Goal: Task Accomplishment & Management: Use online tool/utility

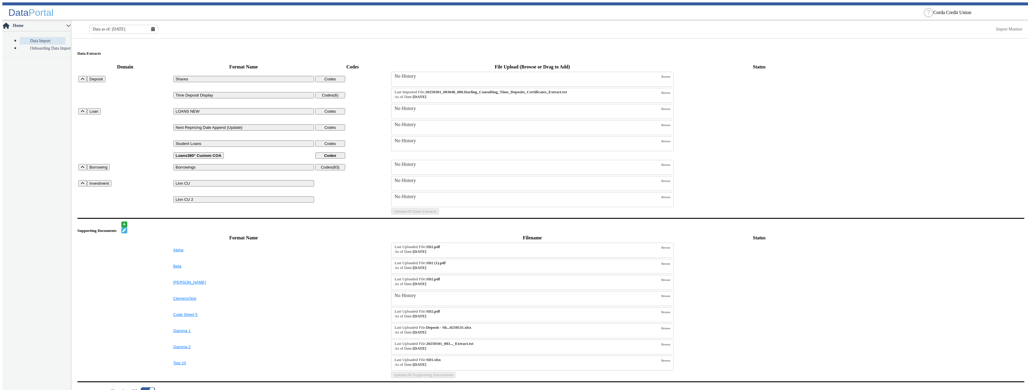
click at [893, 118] on table "Domain Format Name Codes File Upload (Browse or Drag to Add) Status Deposit Sha…" at bounding box center [550, 138] width 947 height 153
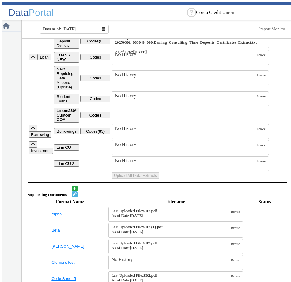
scroll to position [0, 62]
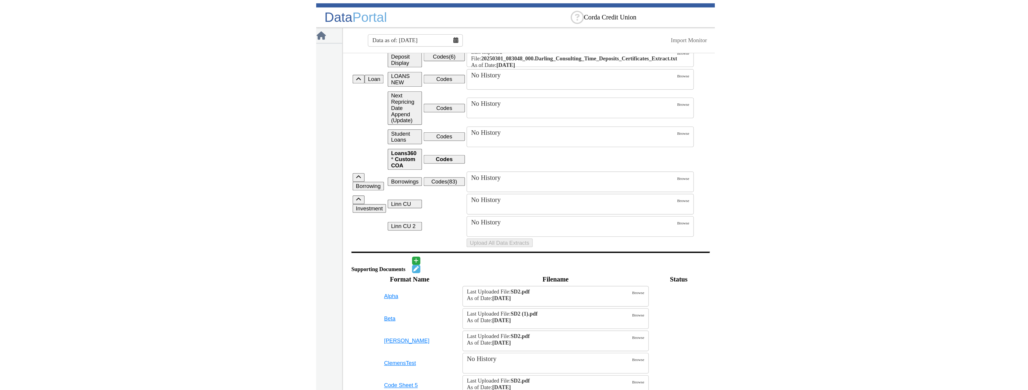
scroll to position [30, 0]
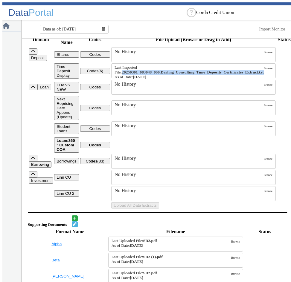
drag, startPoint x: 91, startPoint y: 78, endPoint x: 248, endPoint y: 80, distance: 157.0
click at [248, 74] on strong "20250301_083048_000.Darling_Consulting_Time_Deposits_Certificates_Extract.txt" at bounding box center [193, 72] width 142 height 4
click at [131, 71] on small "Last Imported File: 20250301_083048_000.Darling_Consulting_Time_Deposits_Certif…" at bounding box center [189, 72] width 149 height 14
click at [0, 0] on input "Last Imported File: 20250301_083048_000.Darling_Consulting_Time_Deposits_Certif…" at bounding box center [0, 0] width 0 height 0
drag, startPoint x: 92, startPoint y: 86, endPoint x: 136, endPoint y: 88, distance: 43.7
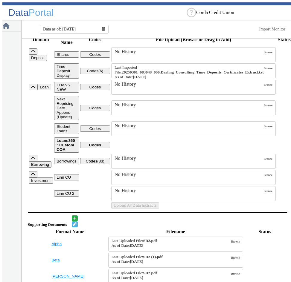
click at [136, 79] on td "Last Imported File: 20250301_083048_000.Darling_Consulting_Time_Deposits_Certif…" at bounding box center [193, 71] width 165 height 16
click at [140, 80] on small "Last Imported File: 20250301_083048_000.Darling_Consulting_Time_Deposits_Certif…" at bounding box center [189, 72] width 149 height 14
click at [0, 0] on input "Last Imported File: 20250301_083048_000.Darling_Consulting_Time_Deposits_Certif…" at bounding box center [0, 0] width 0 height 0
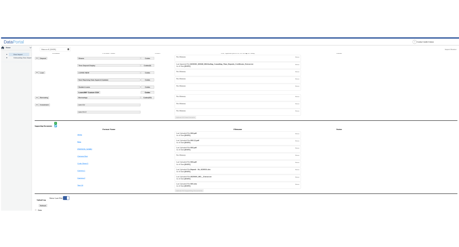
scroll to position [0, 0]
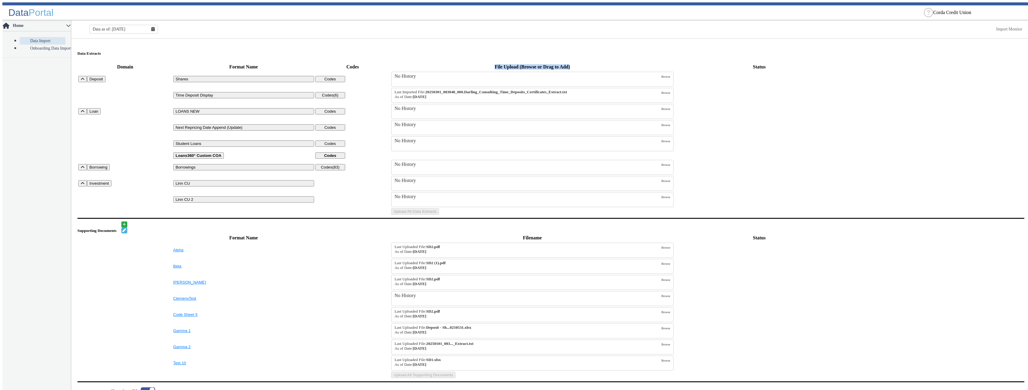
drag, startPoint x: 388, startPoint y: 56, endPoint x: 469, endPoint y: 56, distance: 81.3
click at [469, 63] on th "File Upload (Browse or Drag to Add)" at bounding box center [532, 67] width 283 height 8
click at [481, 63] on th "File Upload (Browse or Drag to Add)" at bounding box center [532, 67] width 283 height 8
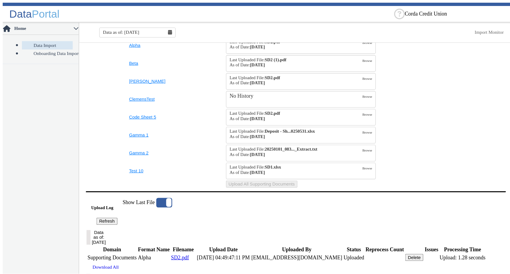
scroll to position [90, 0]
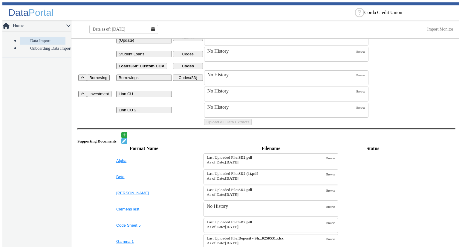
click at [418, 69] on td "Uploads" at bounding box center [403, 65] width 67 height 7
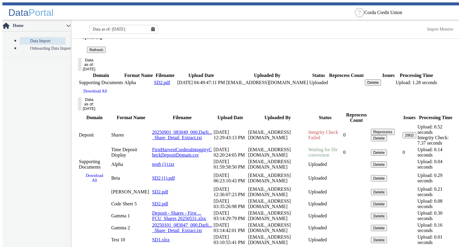
scroll to position [454, 0]
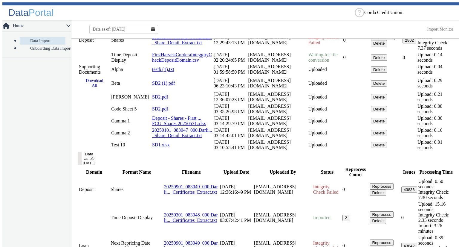
click at [82, 16] on button "Data as of: [DATE]" at bounding box center [80, 8] width 4 height 13
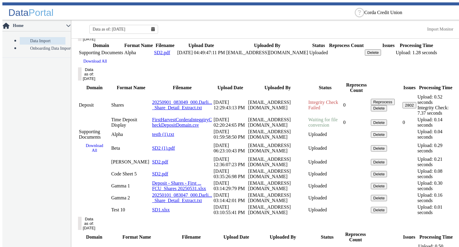
scroll to position [454, 0]
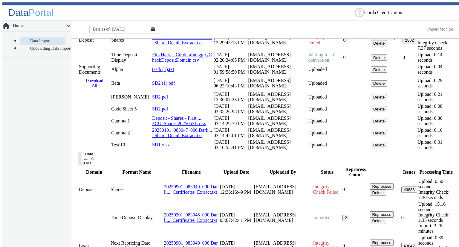
click at [82, 16] on button "Data as of: [DATE]" at bounding box center [80, 8] width 4 height 13
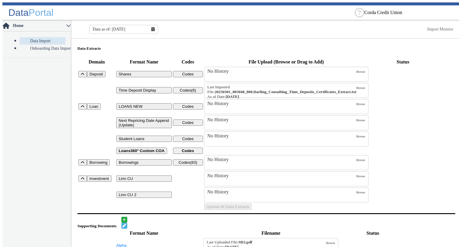
scroll to position [0, 0]
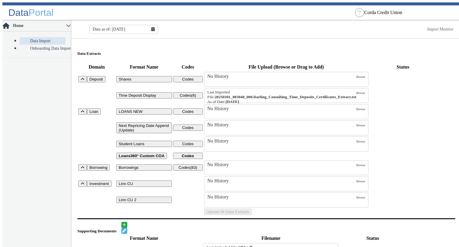
click at [127, 76] on button "Shares" at bounding box center [144, 79] width 56 height 6
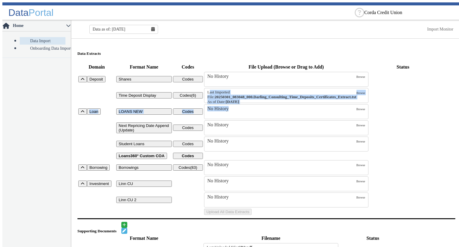
drag, startPoint x: 205, startPoint y: 98, endPoint x: 276, endPoint y: 116, distance: 73.2
click at [276, 116] on tbody "Deposit Shares Codes No History Browse Time Deposit Display Codes (6) Last Impo…" at bounding box center [266, 143] width 377 height 144
click at [421, 101] on td "Uploads" at bounding box center [403, 96] width 67 height 16
click at [417, 95] on td "Uploads" at bounding box center [403, 96] width 67 height 16
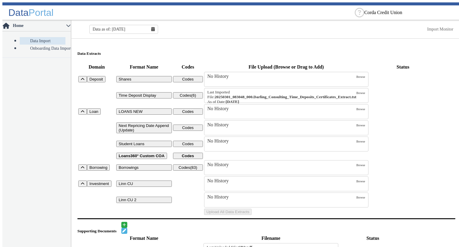
drag, startPoint x: 252, startPoint y: 109, endPoint x: 202, endPoint y: 111, distance: 50.2
click at [204, 103] on td "Last Imported File: 20250301_083048_000.Darling_Consulting_Time_Deposits_Certif…" at bounding box center [286, 96] width 165 height 16
click at [435, 101] on td "Uploads" at bounding box center [403, 96] width 67 height 16
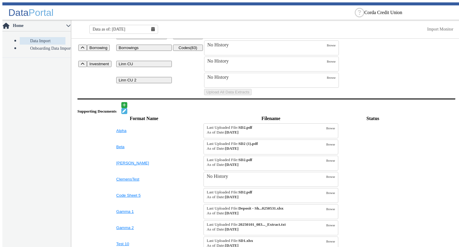
scroll to position [149, 0]
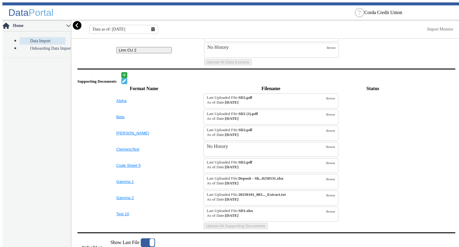
click at [78, 28] on icon at bounding box center [77, 25] width 9 height 9
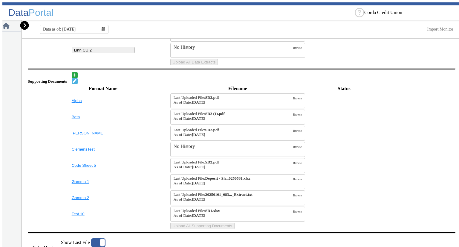
click at [24, 27] on icon at bounding box center [24, 25] width 9 height 9
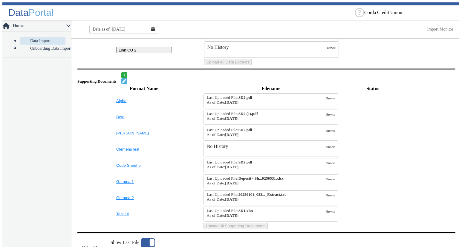
drag, startPoint x: 78, startPoint y: 28, endPoint x: 78, endPoint y: 34, distance: 6.0
click at [78, 28] on icon at bounding box center [77, 25] width 7 height 7
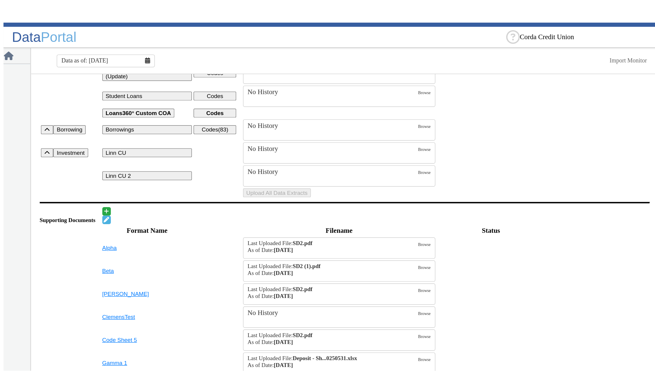
scroll to position [0, 0]
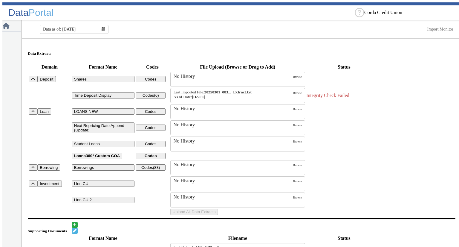
click at [341, 27] on div "Data as of: 9/30/2025 Import Monitor" at bounding box center [242, 29] width 440 height 15
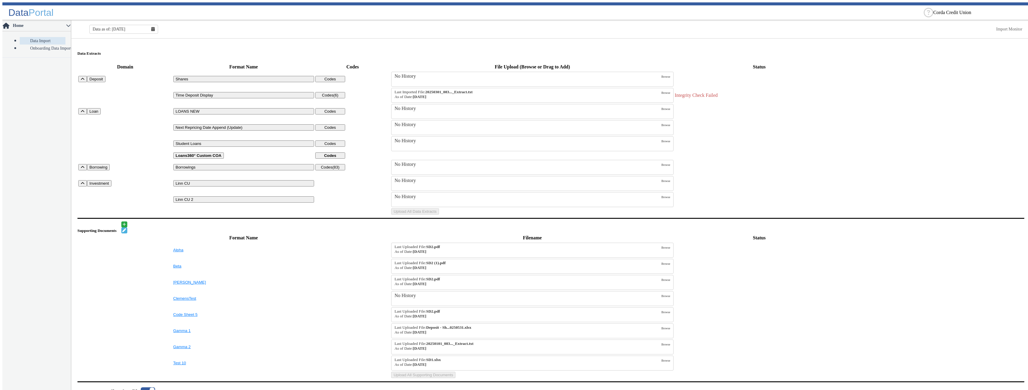
click at [871, 51] on h5 "Data Extracts" at bounding box center [550, 53] width 947 height 5
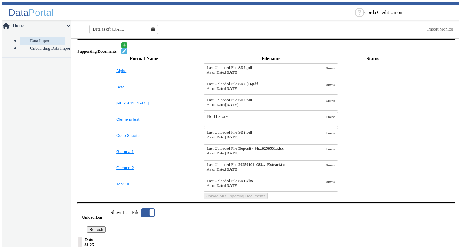
scroll to position [209, 0]
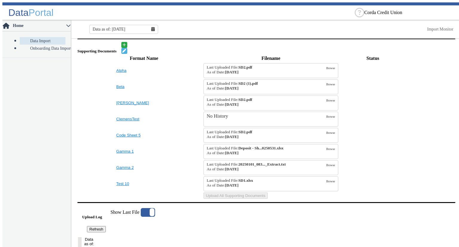
scroll to position [239, 0]
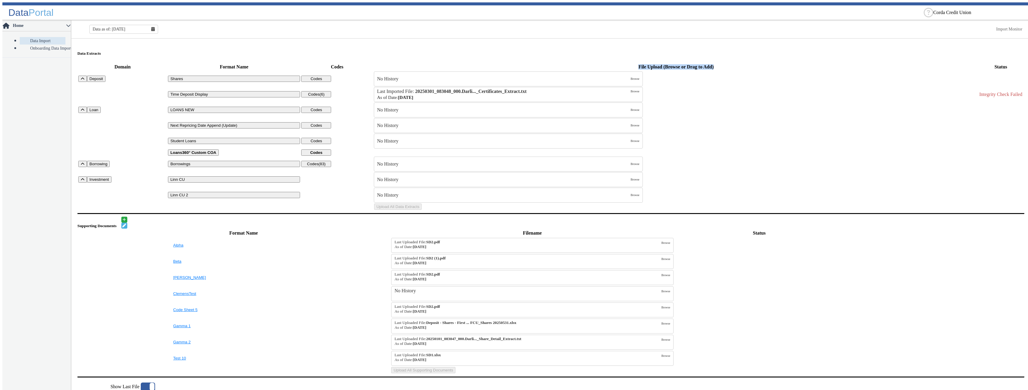
drag, startPoint x: 368, startPoint y: 56, endPoint x: 946, endPoint y: 54, distance: 577.9
click at [944, 63] on th "File Upload (Browse or Drag to Add)" at bounding box center [676, 67] width 605 height 8
click at [950, 63] on th "File Upload (Browse or Drag to Add)" at bounding box center [676, 67] width 605 height 8
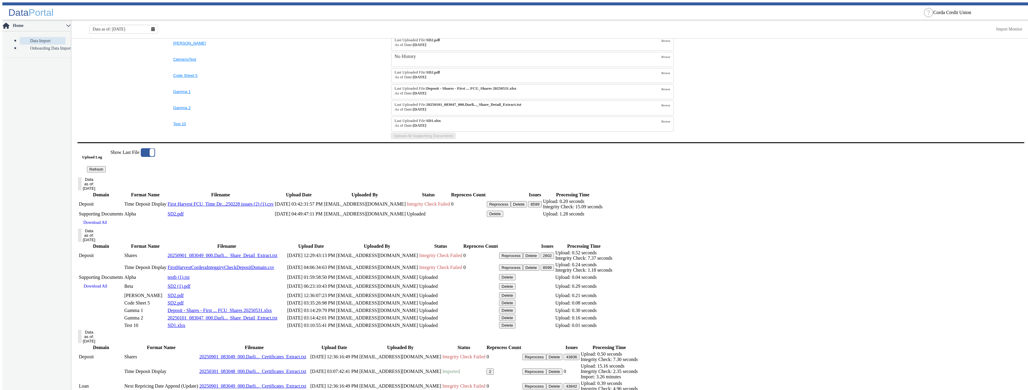
scroll to position [269, 0]
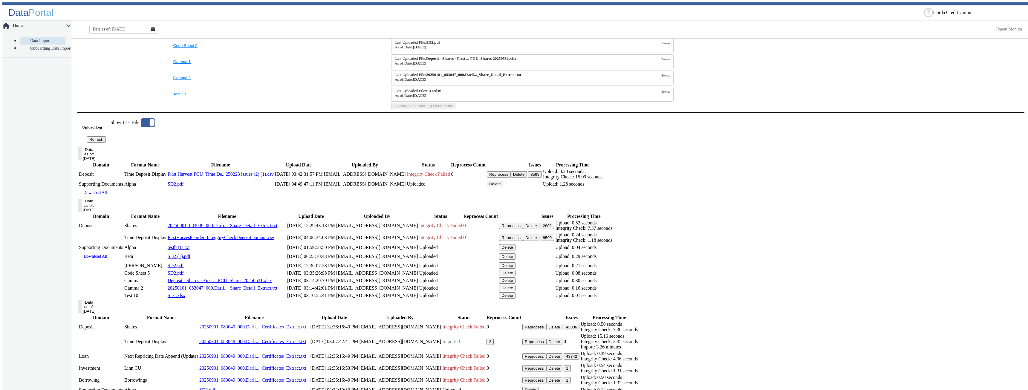
click at [82, 212] on button "Data as of: [DATE]" at bounding box center [80, 205] width 4 height 13
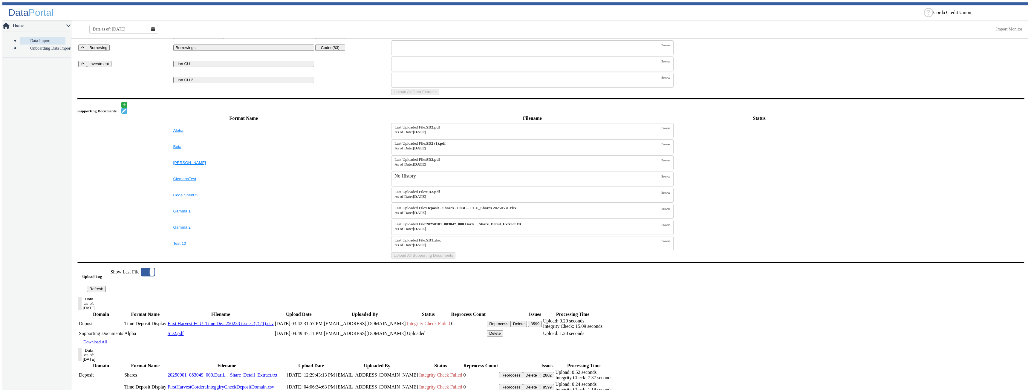
scroll to position [0, 0]
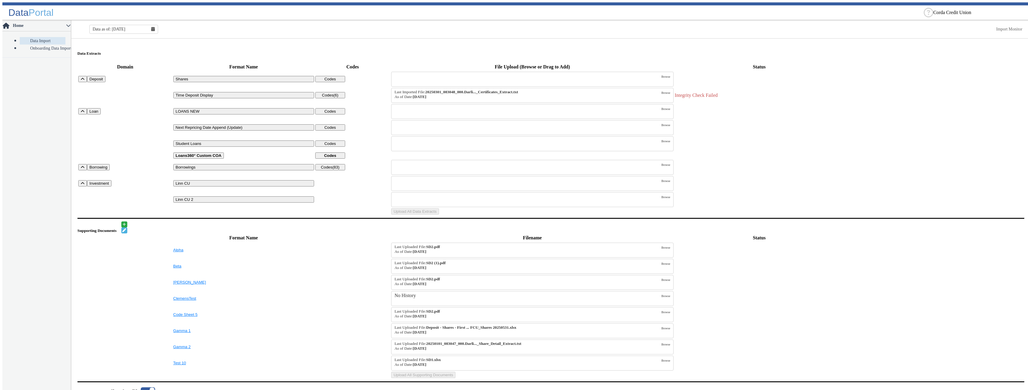
click at [817, 90] on td "Integrity Check Failed" at bounding box center [760, 96] width 170 height 16
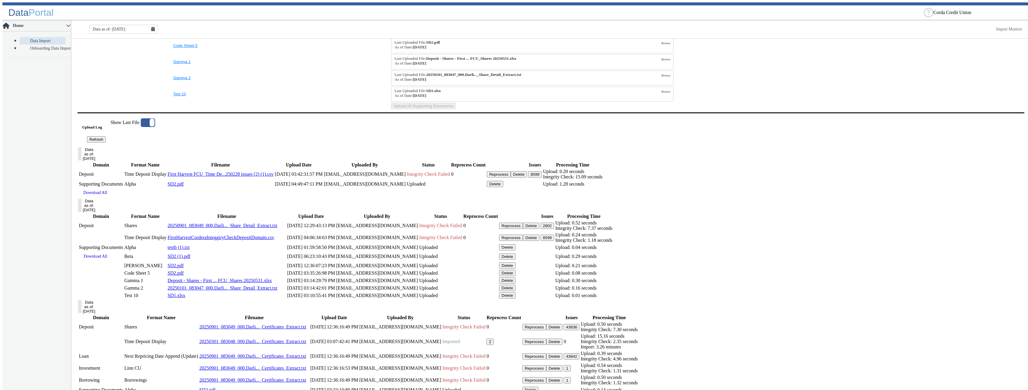
scroll to position [419, 0]
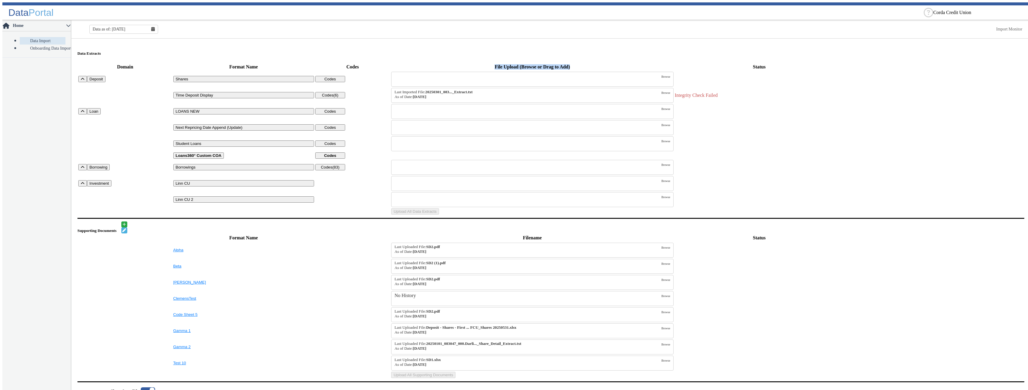
drag, startPoint x: 387, startPoint y: 56, endPoint x: 470, endPoint y: 56, distance: 82.8
click at [470, 63] on th "File Upload (Browse or Drag to Add)" at bounding box center [532, 67] width 283 height 8
click at [474, 63] on th "File Upload (Browse or Drag to Add)" at bounding box center [532, 67] width 283 height 8
drag, startPoint x: 464, startPoint y: 56, endPoint x: 387, endPoint y: 57, distance: 76.8
click at [391, 63] on th "File Upload (Browse or Drag to Add)" at bounding box center [532, 67] width 283 height 8
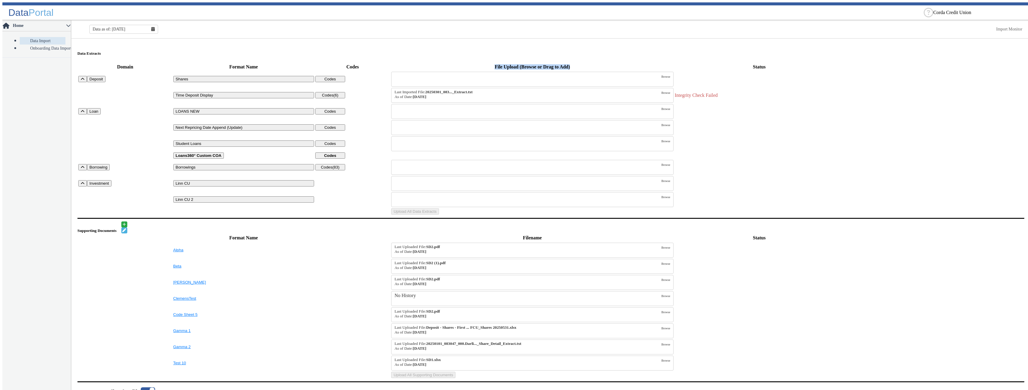
click at [486, 63] on th "File Upload (Browse or Drag to Add)" at bounding box center [532, 67] width 283 height 8
click at [232, 25] on div "Data as of: 9/30/2025 Import Monitor" at bounding box center [550, 29] width 959 height 15
drag, startPoint x: 441, startPoint y: 95, endPoint x: 350, endPoint y: 85, distance: 91.1
click at [232, 88] on tr "Time Deposit Display Codes (6) Last Imported File: 20250301_083..._Extract.txt …" at bounding box center [551, 96] width 946 height 16
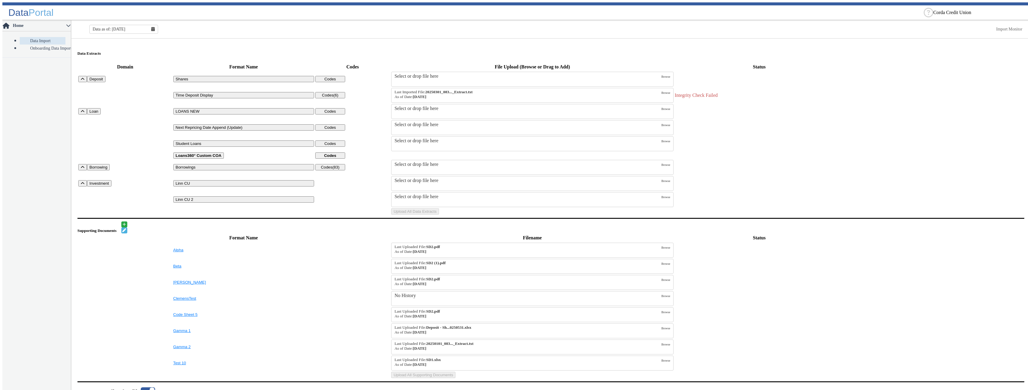
drag, startPoint x: 415, startPoint y: 56, endPoint x: 462, endPoint y: 57, distance: 47.5
click at [232, 63] on th "File Upload (Browse or Drag to Add)" at bounding box center [532, 67] width 283 height 8
drag, startPoint x: 388, startPoint y: 55, endPoint x: 648, endPoint y: 54, distance: 260.1
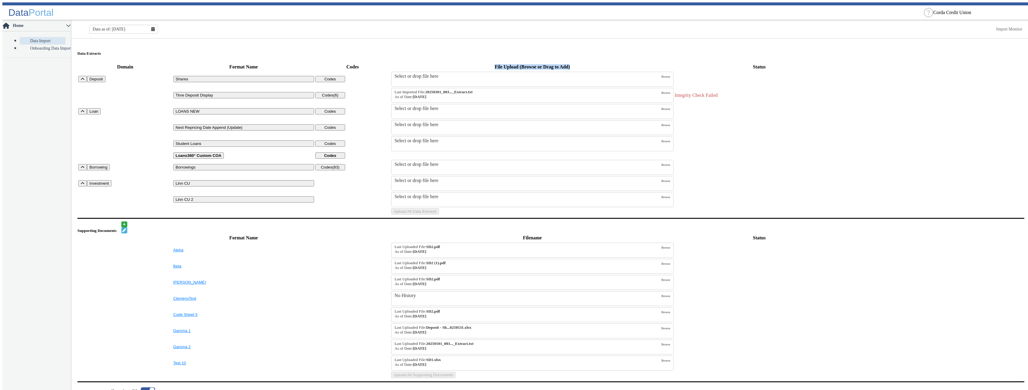
click at [232, 63] on th "File Upload (Browse or Drag to Add)" at bounding box center [532, 67] width 283 height 8
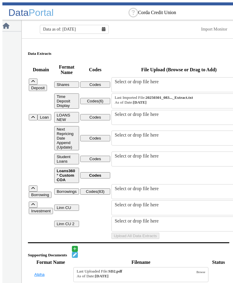
click at [145, 30] on div "Data as of: 9/30/2025 Import Monitor" at bounding box center [128, 29] width 213 height 15
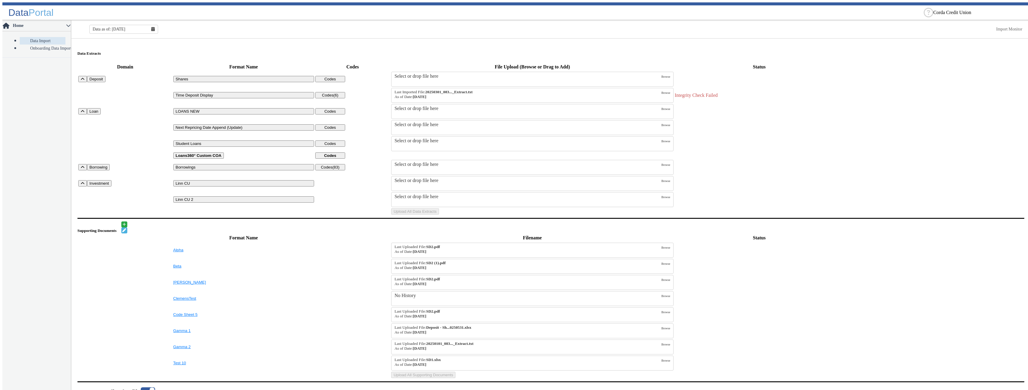
click at [232, 94] on td "Codes (6)" at bounding box center [352, 96] width 75 height 16
click at [232, 191] on td "Uploads" at bounding box center [760, 184] width 170 height 16
click at [232, 215] on td "Uploads" at bounding box center [243, 211] width 141 height 7
click at [232, 87] on table "Domain Format Name Codes File Upload (Browse or Drag to Add) Status Deposit Sha…" at bounding box center [550, 138] width 947 height 153
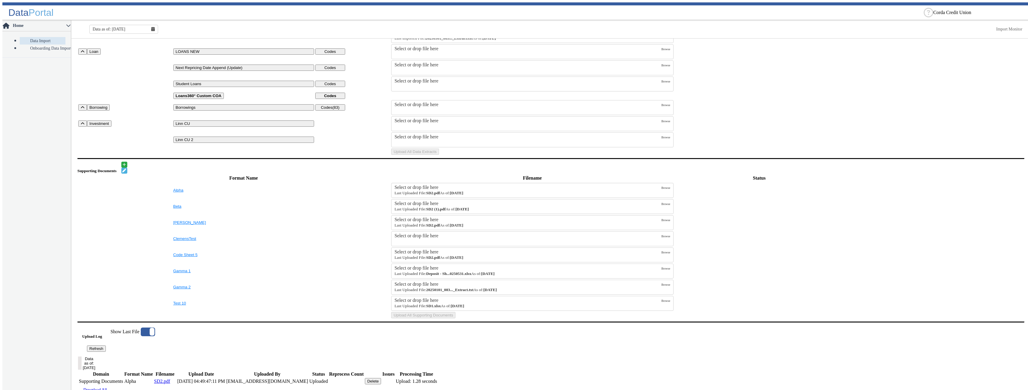
scroll to position [90, 0]
